Goal: Task Accomplishment & Management: Use online tool/utility

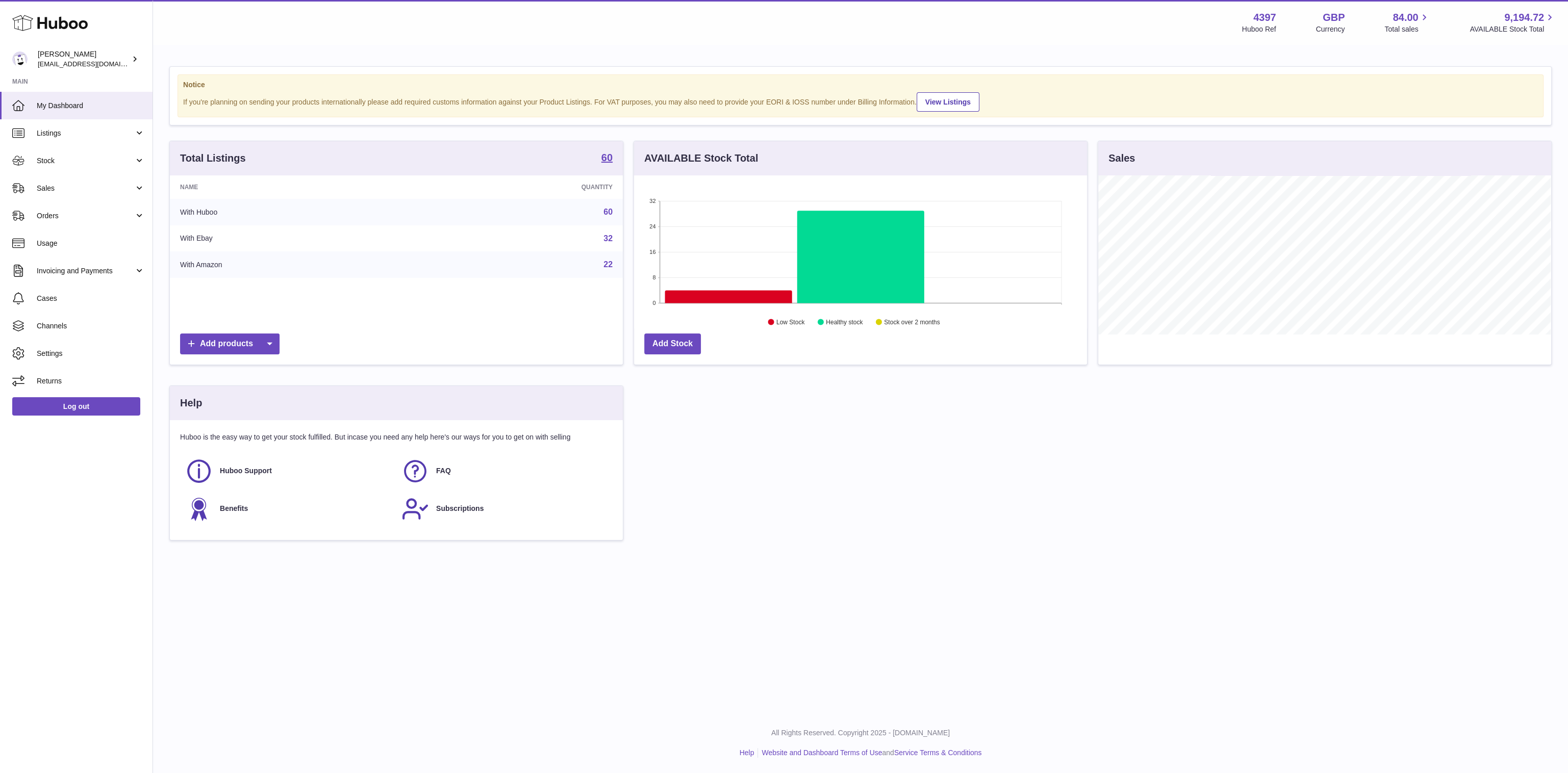
scroll to position [159, 453]
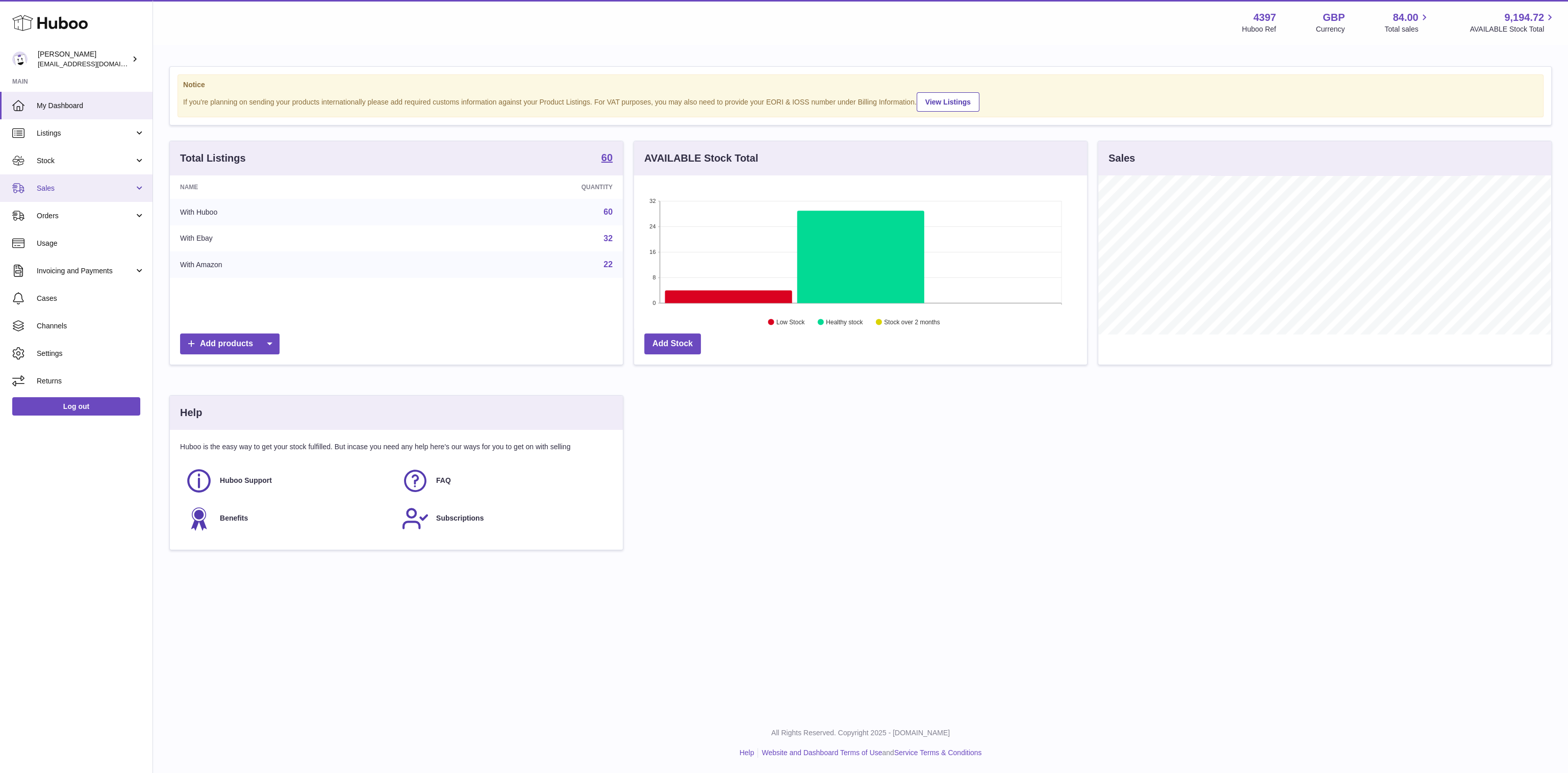
click at [54, 186] on span "Sales" at bounding box center [85, 189] width 97 height 10
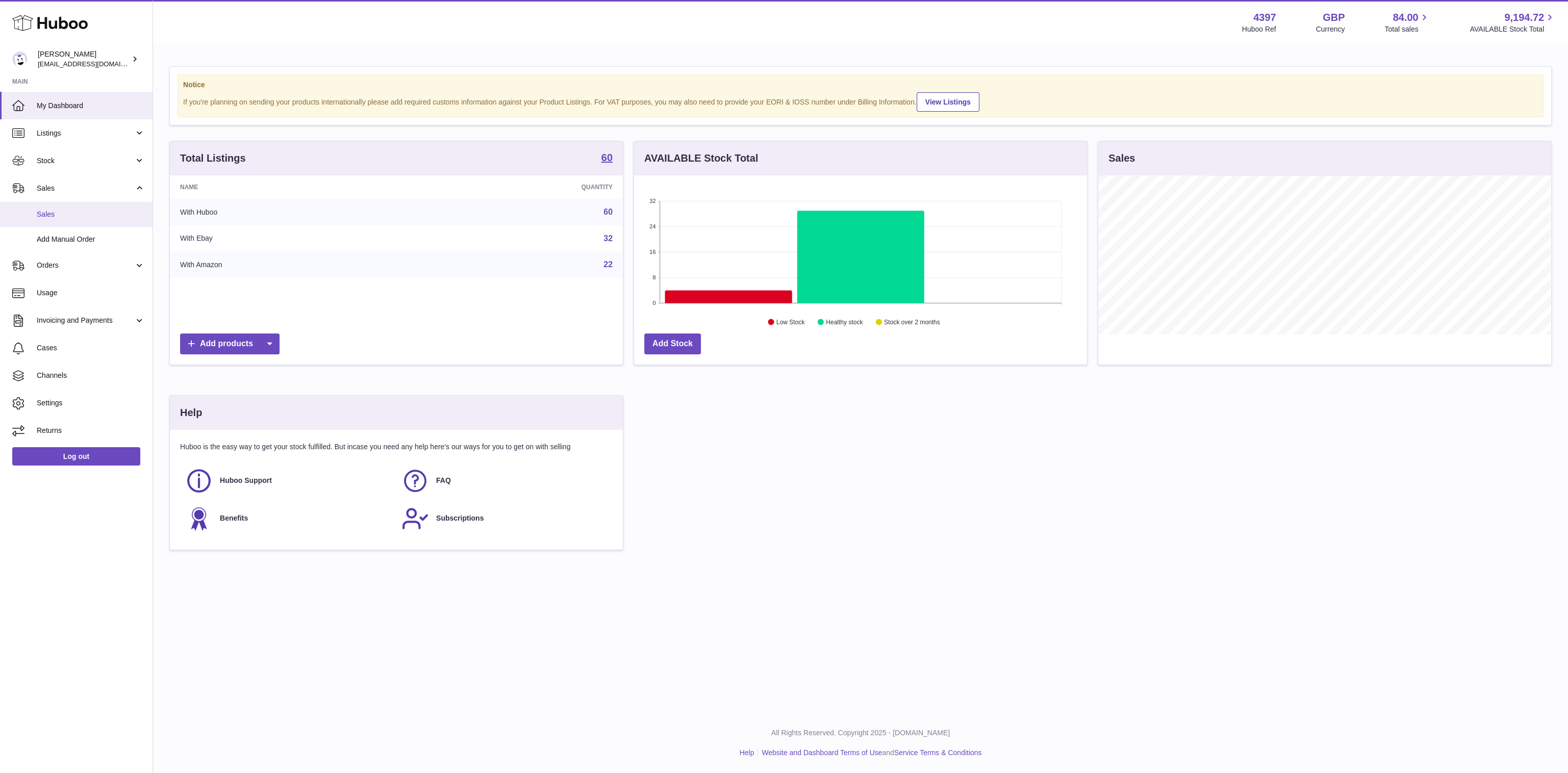
click at [71, 219] on span "Sales" at bounding box center [91, 214] width 108 height 10
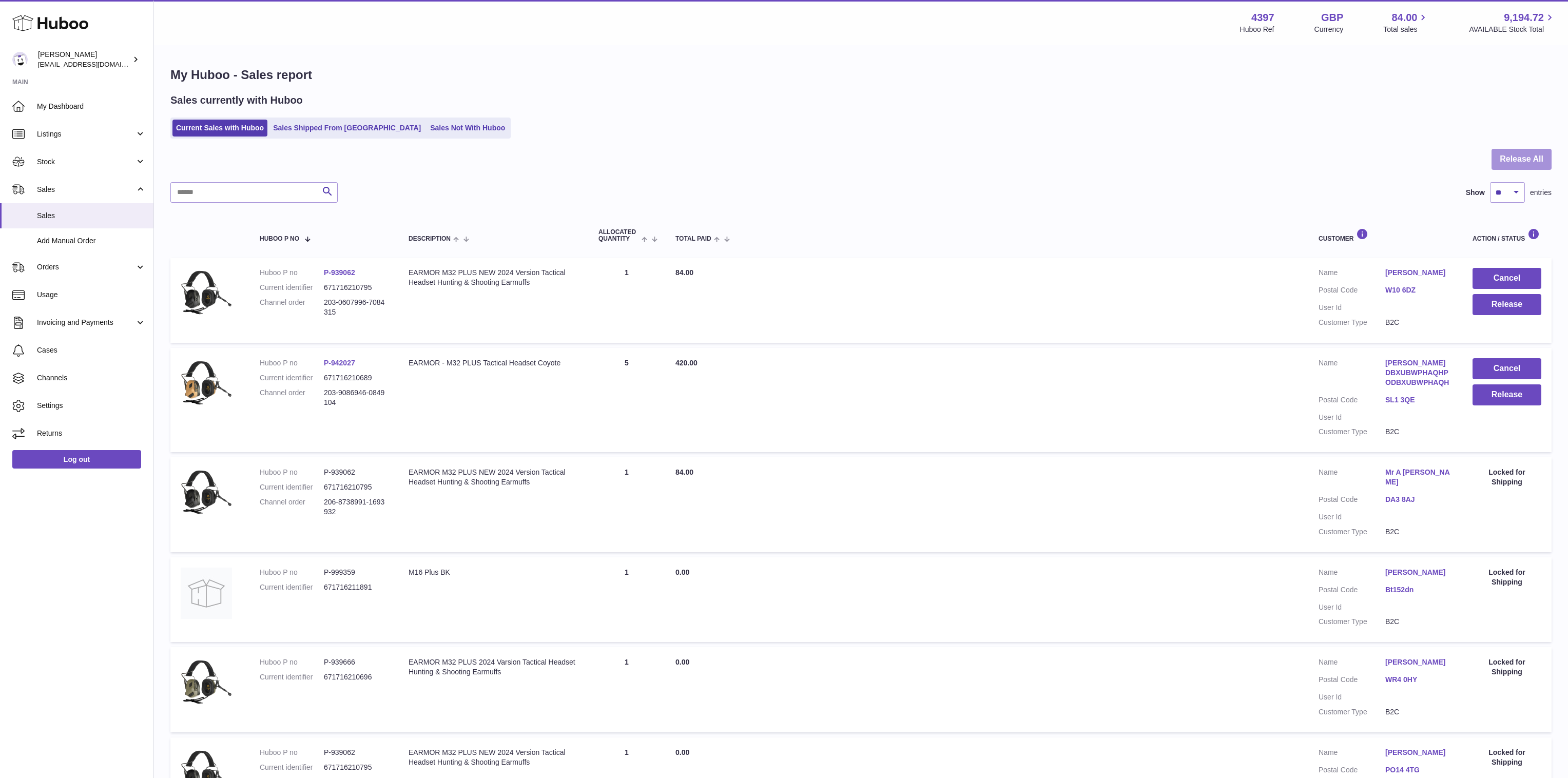
click at [1509, 161] on button "Release All" at bounding box center [1521, 159] width 60 height 21
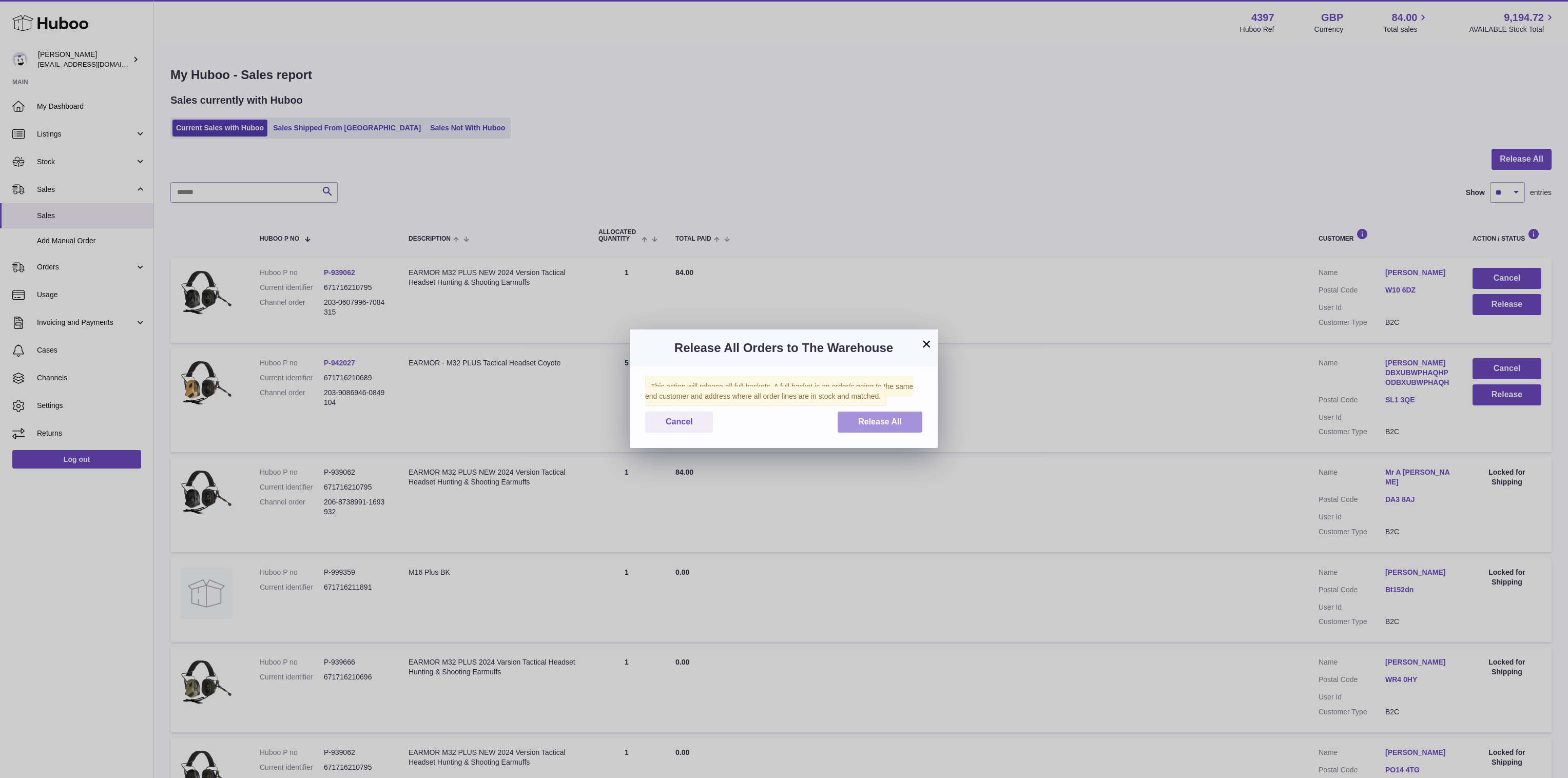
click at [905, 420] on button "Release All" at bounding box center [880, 422] width 85 height 21
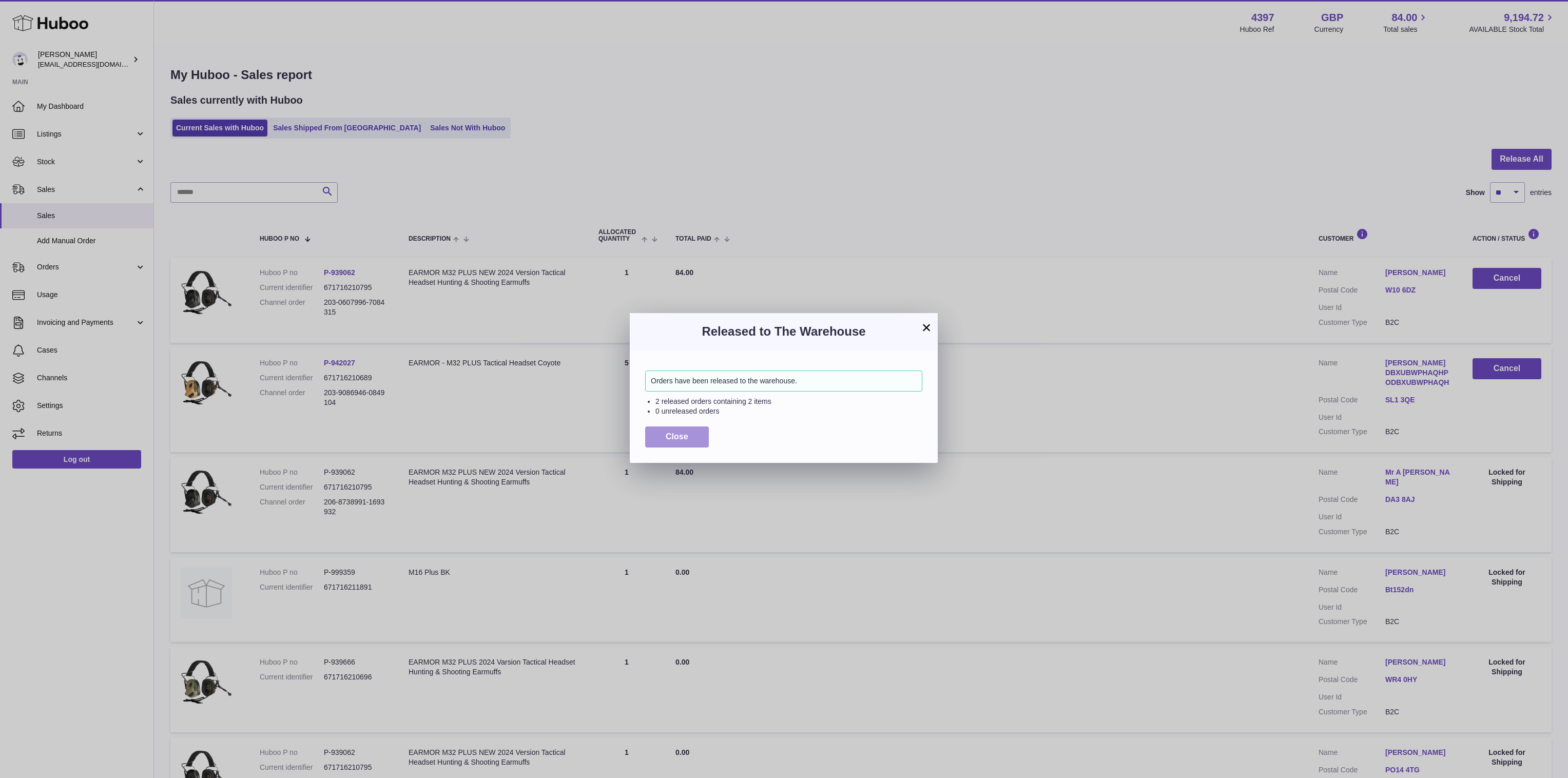
click at [683, 438] on span "Close" at bounding box center [677, 437] width 23 height 9
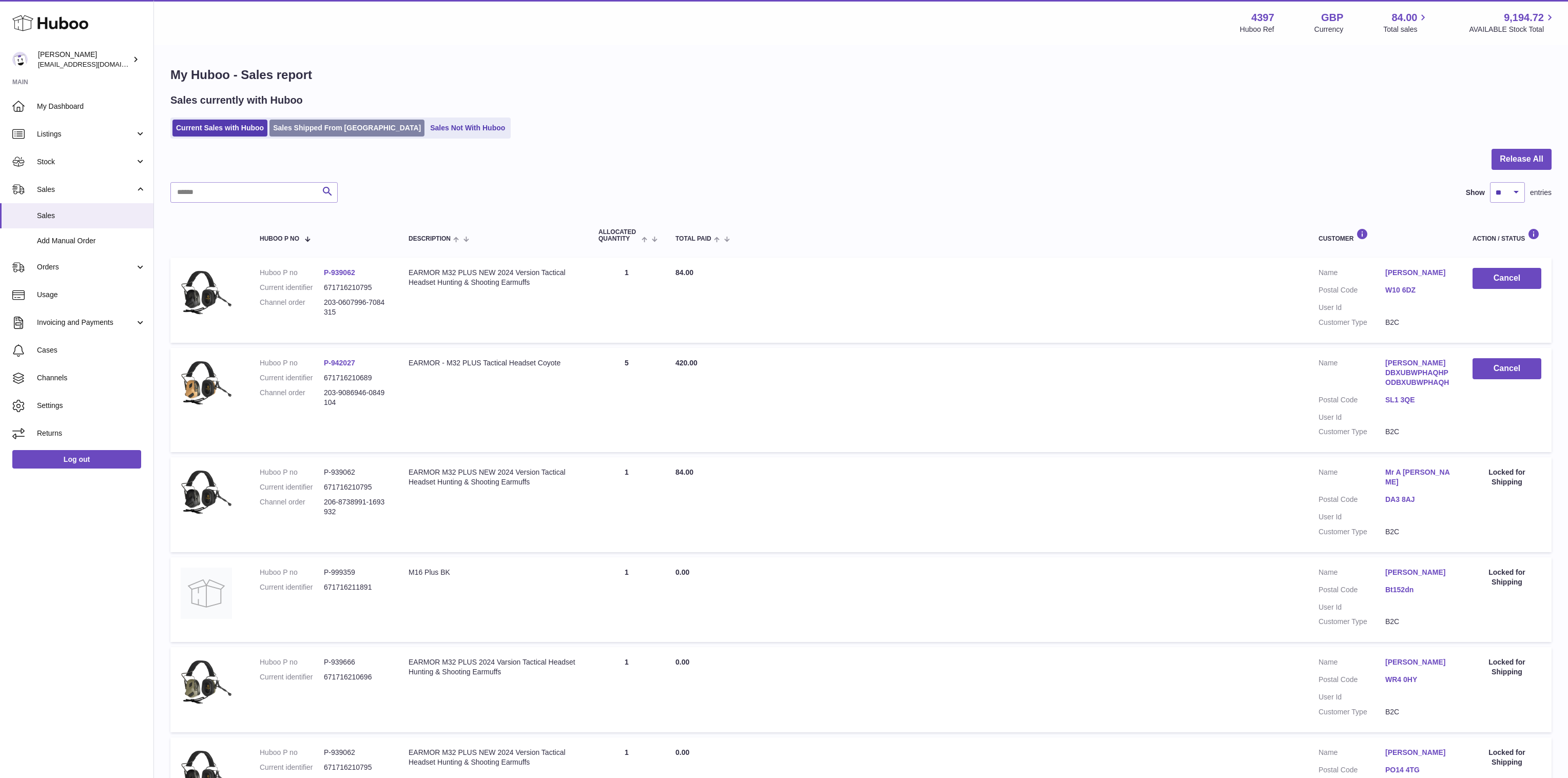
click at [298, 123] on link "Sales Shipped From Huboo" at bounding box center [347, 128] width 155 height 17
